Goal: Task Accomplishment & Management: Manage account settings

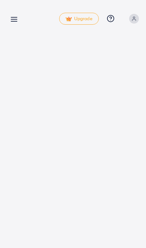
click at [14, 16] on icon at bounding box center [14, 19] width 8 height 8
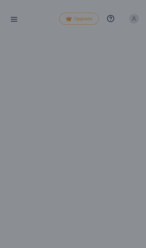
click at [62, 86] on div at bounding box center [73, 149] width 146 height 298
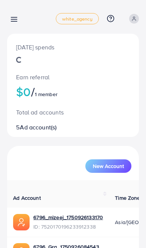
click at [17, 16] on icon at bounding box center [14, 19] width 8 height 8
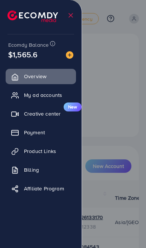
click at [107, 64] on div at bounding box center [73, 149] width 146 height 298
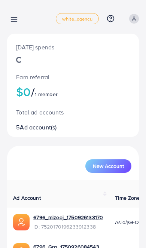
click at [16, 21] on line at bounding box center [14, 21] width 6 height 0
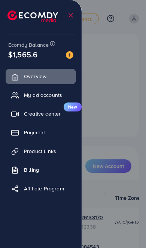
click at [52, 165] on link "Billing" at bounding box center [41, 169] width 70 height 15
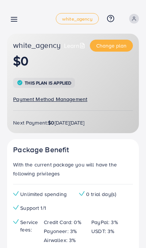
click at [15, 22] on icon at bounding box center [14, 19] width 8 height 8
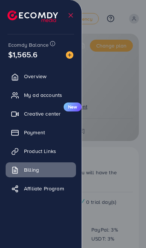
click at [53, 130] on link "Payment" at bounding box center [41, 132] width 70 height 15
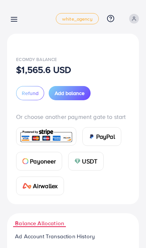
click at [52, 129] on div at bounding box center [73, 149] width 146 height 298
click at [120, 82] on div "Ecomdy Balance $1,565.6 USD Refund Add balance" at bounding box center [73, 71] width 114 height 57
click at [77, 99] on button "Add balance" at bounding box center [70, 93] width 42 height 14
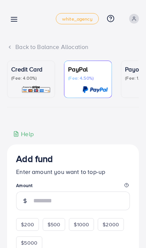
click at [73, 90] on div at bounding box center [88, 89] width 40 height 9
click at [42, 80] on p "(Fee: 4.00%)" at bounding box center [31, 78] width 40 height 6
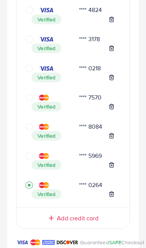
scroll to position [910, 0]
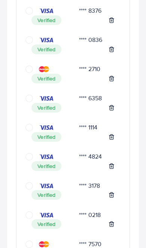
click at [29, 70] on icon "circle" at bounding box center [28, 68] width 7 height 7
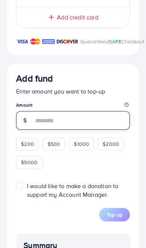
click at [80, 127] on input "number" at bounding box center [81, 120] width 96 height 19
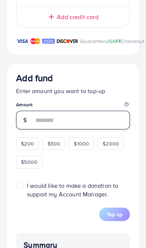
scroll to position [1075, 0]
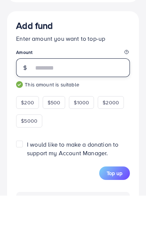
type input "***"
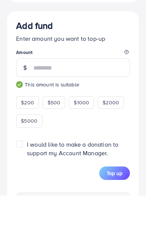
click at [118, 222] on span "Top up" at bounding box center [115, 225] width 16 height 7
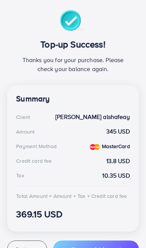
scroll to position [144, 0]
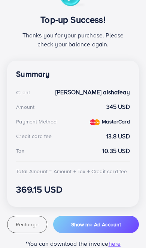
click at [38, 226] on span "Recharge" at bounding box center [27, 224] width 23 height 7
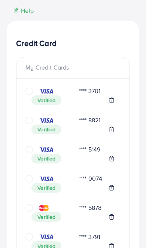
click at [33, 118] on icon "circle" at bounding box center [28, 120] width 7 height 7
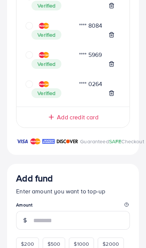
click at [81, 221] on input "number" at bounding box center [81, 220] width 96 height 19
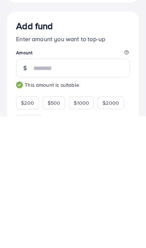
type input "***"
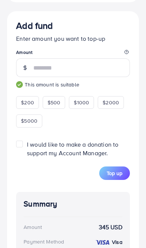
click at [119, 177] on span "Top up" at bounding box center [115, 172] width 16 height 7
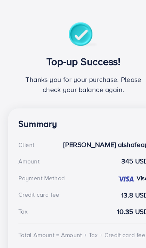
scroll to position [149, 0]
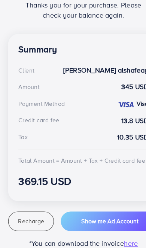
click at [33, 216] on span "Recharge" at bounding box center [27, 219] width 23 height 7
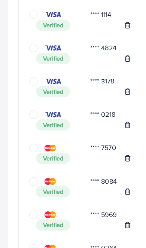
scroll to position [875, 0]
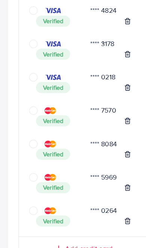
click at [95, 123] on div "**** 8084" at bounding box center [96, 125] width 47 height 9
click at [33, 122] on icon "circle" at bounding box center [28, 125] width 7 height 7
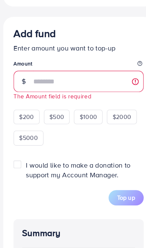
scroll to position [1124, 0]
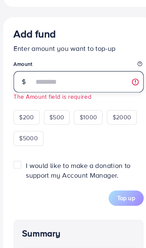
click at [67, 78] on input "number" at bounding box center [81, 71] width 96 height 19
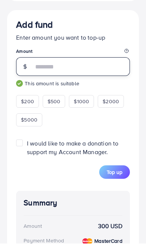
type input "***"
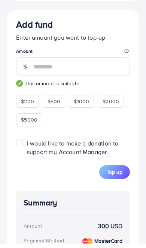
scroll to position [1130, 0]
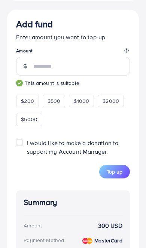
click at [118, 175] on span "Top up" at bounding box center [115, 171] width 16 height 7
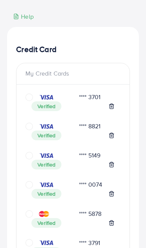
scroll to position [118, 0]
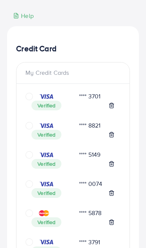
click at [32, 152] on icon "circle" at bounding box center [28, 154] width 7 height 7
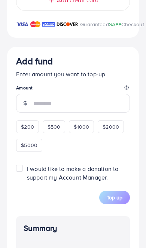
click at [80, 110] on input "number" at bounding box center [81, 103] width 96 height 19
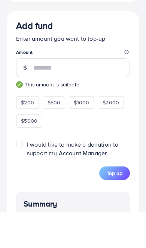
type input "***"
click at [113, 205] on span "Top up" at bounding box center [115, 208] width 16 height 7
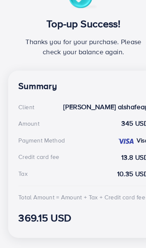
scroll to position [149, 0]
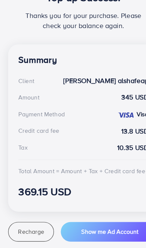
click at [34, 216] on span "Recharge" at bounding box center [27, 219] width 23 height 7
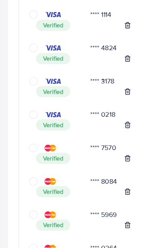
scroll to position [891, 0]
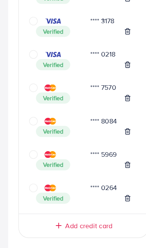
click at [99, 105] on div "**** 8084" at bounding box center [96, 109] width 47 height 9
click at [31, 106] on icon "circle" at bounding box center [28, 109] width 7 height 7
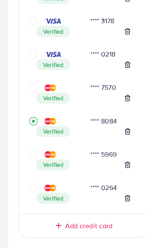
click at [37, 106] on div at bounding box center [41, 109] width 32 height 7
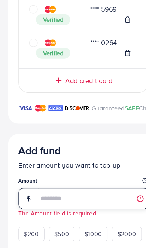
click at [62, 179] on input "number" at bounding box center [81, 178] width 96 height 19
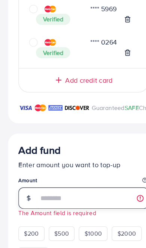
scroll to position [1018, 0]
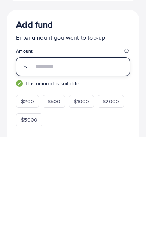
type input "***"
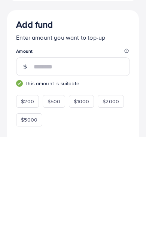
scroll to position [1130, 0]
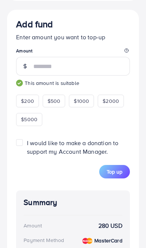
click at [116, 175] on span "Top up" at bounding box center [115, 171] width 16 height 7
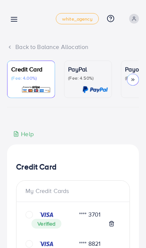
scroll to position [1, 0]
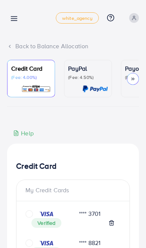
click at [16, 14] on link at bounding box center [12, 17] width 11 height 9
